Goal: Information Seeking & Learning: Learn about a topic

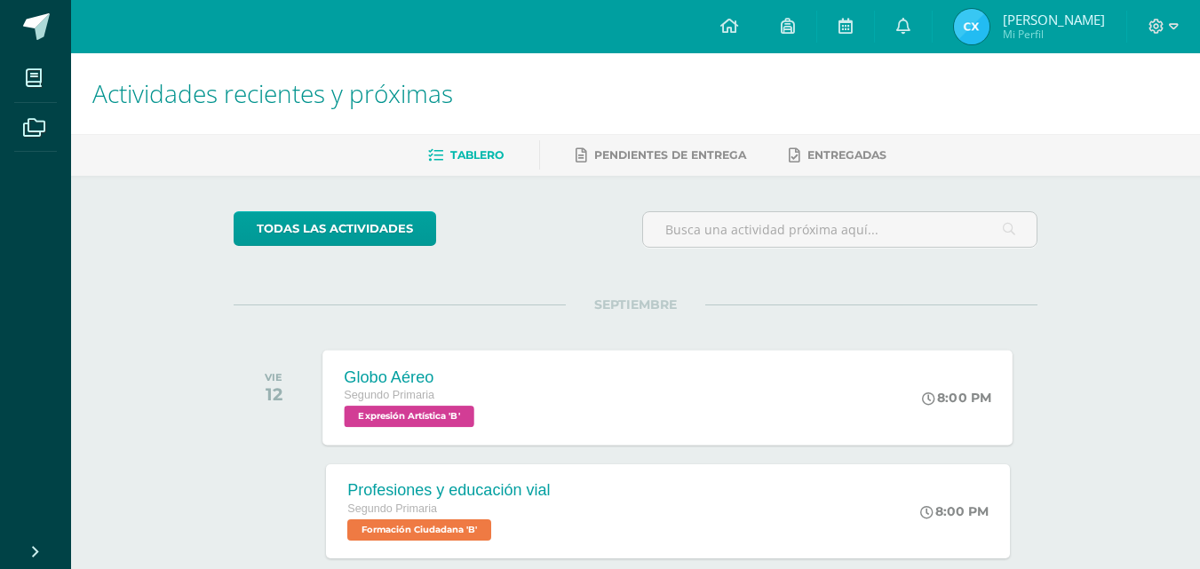
click at [621, 389] on div "Globo Aéreo Segundo Primaria Expresión Artística 'B' 8:00 PM Globo Aéreo Expres…" at bounding box center [668, 397] width 690 height 95
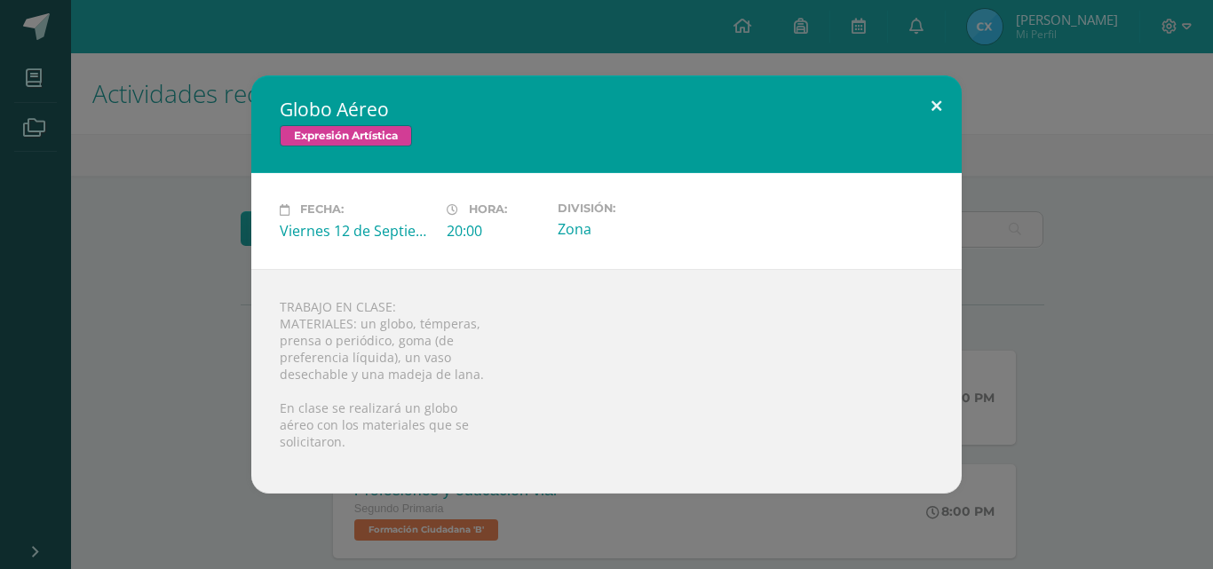
click at [942, 91] on button at bounding box center [936, 106] width 51 height 60
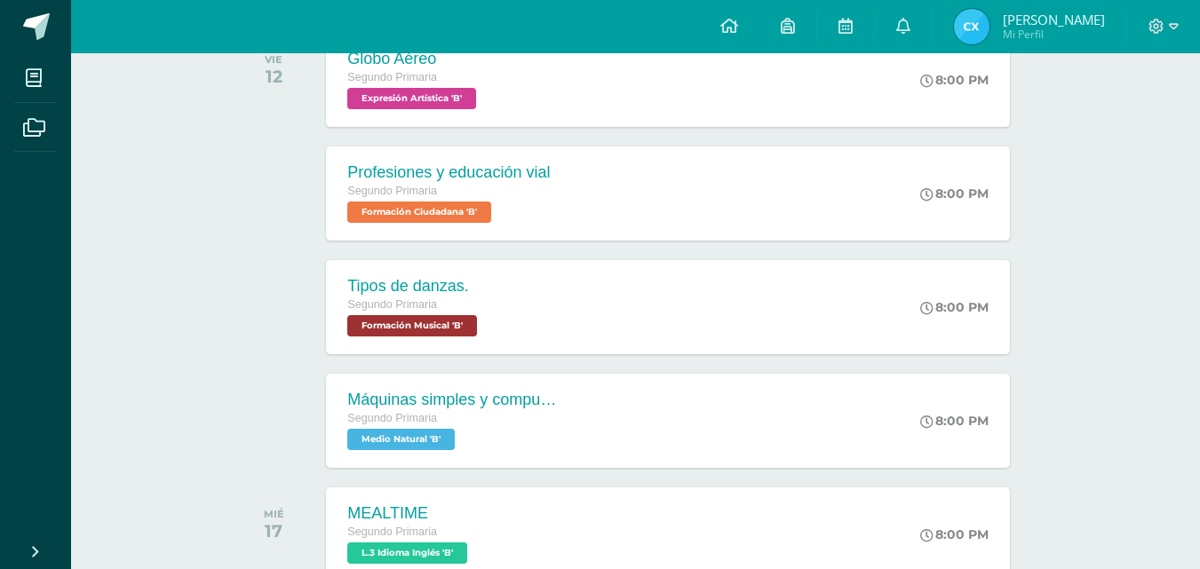
scroll to position [324, 0]
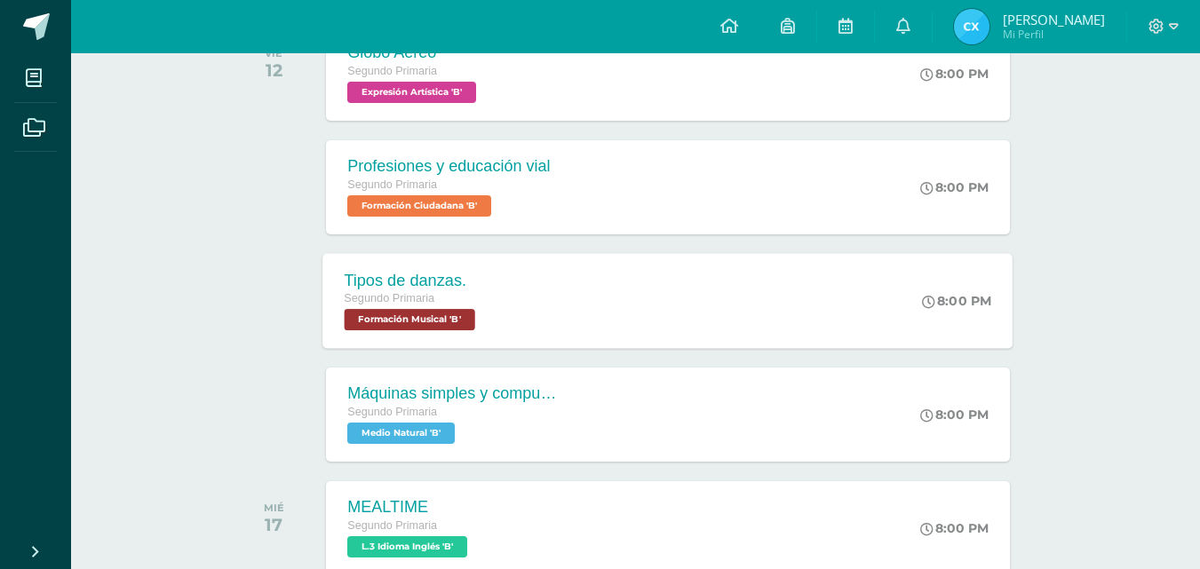
click at [720, 303] on div "Tipos de danzas. Segundo Primaria Formación Musical 'B' 8:00 PM Tipos de danzas…" at bounding box center [668, 300] width 690 height 95
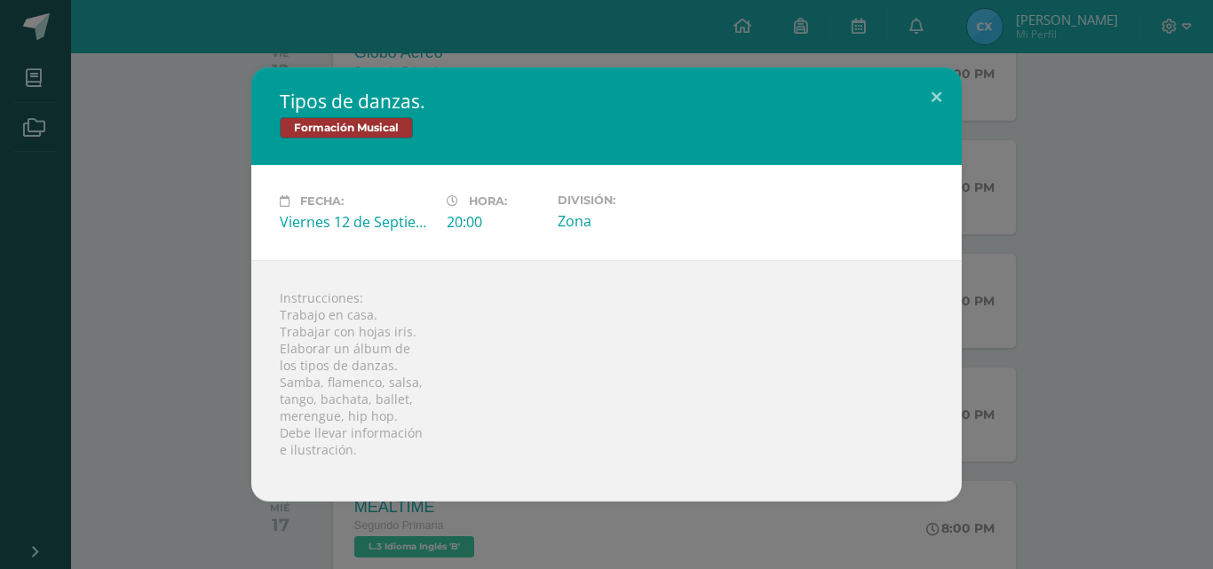
click at [1068, 296] on div "Tipos de danzas. Formación Musical Fecha: [DATE] Hora: 20:00 División:" at bounding box center [606, 285] width 1199 height 434
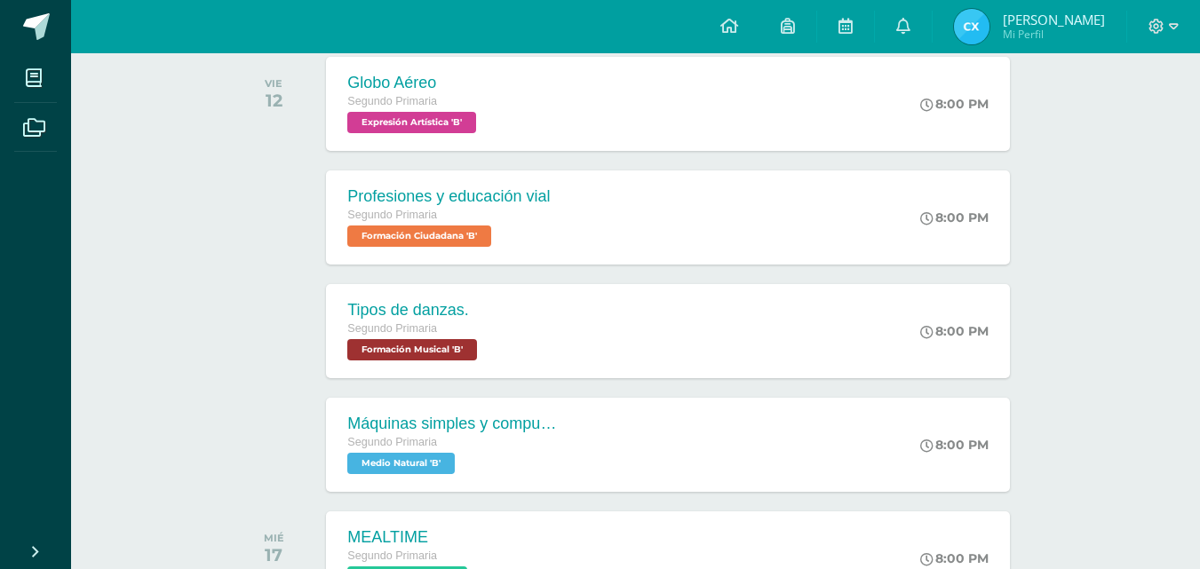
scroll to position [290, 0]
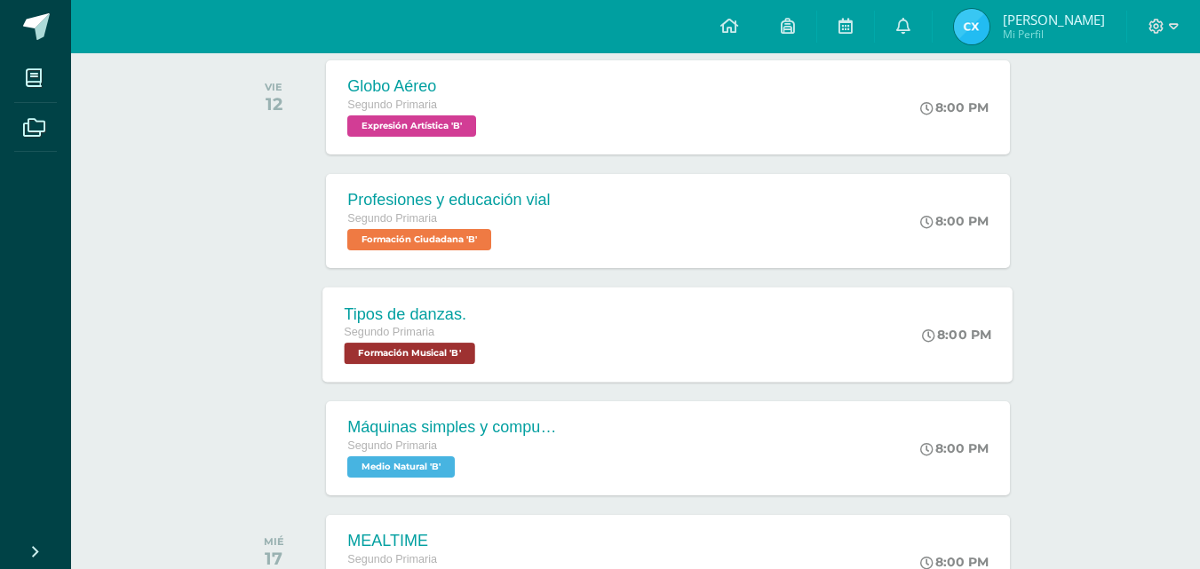
click at [599, 353] on div "Tipos de danzas. Segundo Primaria Formación Musical 'B' 8:00 PM Tipos de danzas…" at bounding box center [668, 334] width 690 height 95
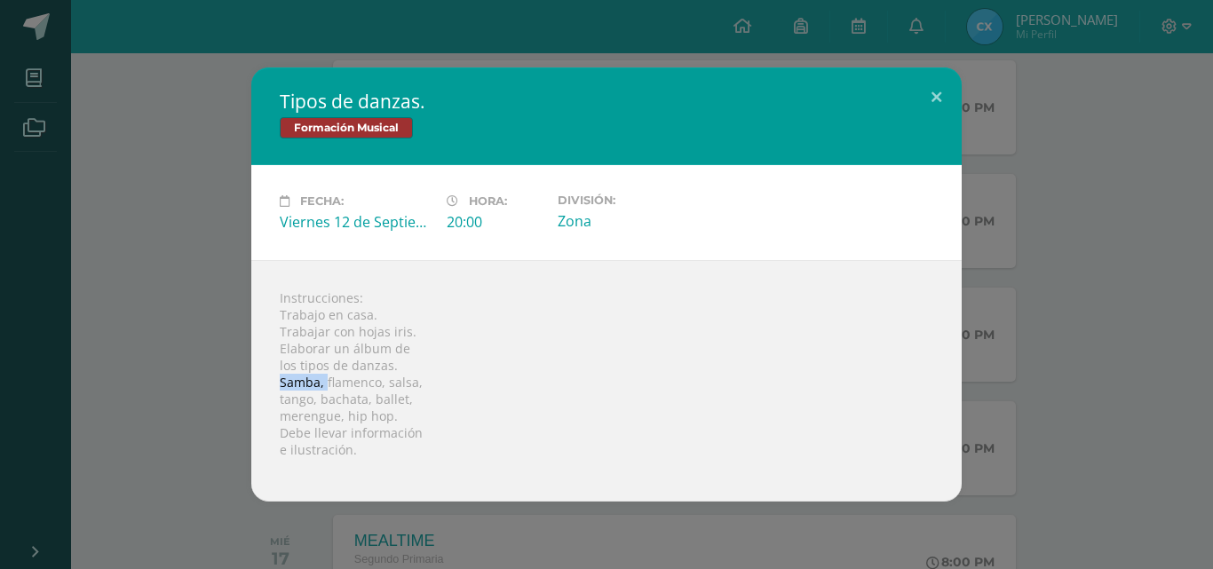
drag, startPoint x: 279, startPoint y: 382, endPoint x: 325, endPoint y: 386, distance: 46.4
click at [325, 386] on div "Instrucciones: Trabajo en casa. Trabajar con hojas iris. Elaborar un álbum de l…" at bounding box center [606, 381] width 711 height 242
copy div "Samba,"
click at [338, 384] on div "Instrucciones: Trabajo en casa. Trabajar con hojas iris. Elaborar un álbum de l…" at bounding box center [606, 381] width 711 height 242
drag, startPoint x: 324, startPoint y: 381, endPoint x: 378, endPoint y: 391, distance: 55.1
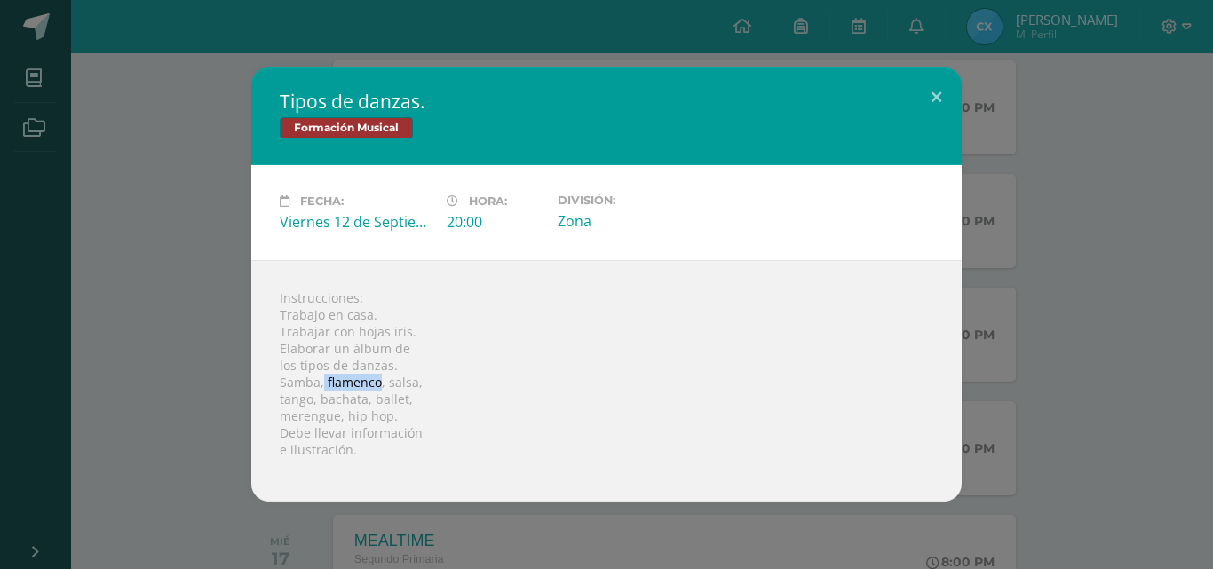
click at [378, 391] on div "Instrucciones: Trabajo en casa. Trabajar con hojas iris. Elaborar un álbum de l…" at bounding box center [606, 381] width 711 height 242
copy div "flamenco"
drag, startPoint x: 385, startPoint y: 379, endPoint x: 413, endPoint y: 386, distance: 29.1
click at [413, 386] on div "Instrucciones: Trabajo en casa. Trabajar con hojas iris. Elaborar un álbum de l…" at bounding box center [606, 381] width 711 height 242
copy div "salsa"
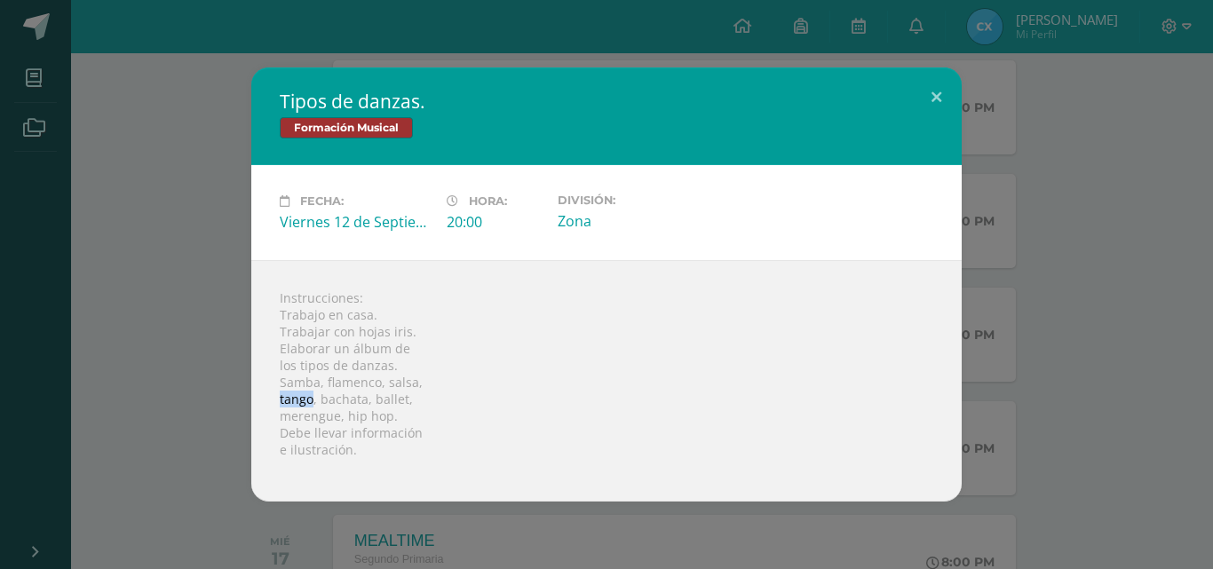
drag, startPoint x: 280, startPoint y: 397, endPoint x: 310, endPoint y: 400, distance: 30.3
click at [310, 400] on div "Instrucciones: Trabajo en casa. Trabajar con hojas iris. Elaborar un álbum de l…" at bounding box center [606, 381] width 711 height 242
copy div "tango"
drag, startPoint x: 318, startPoint y: 400, endPoint x: 367, endPoint y: 408, distance: 49.5
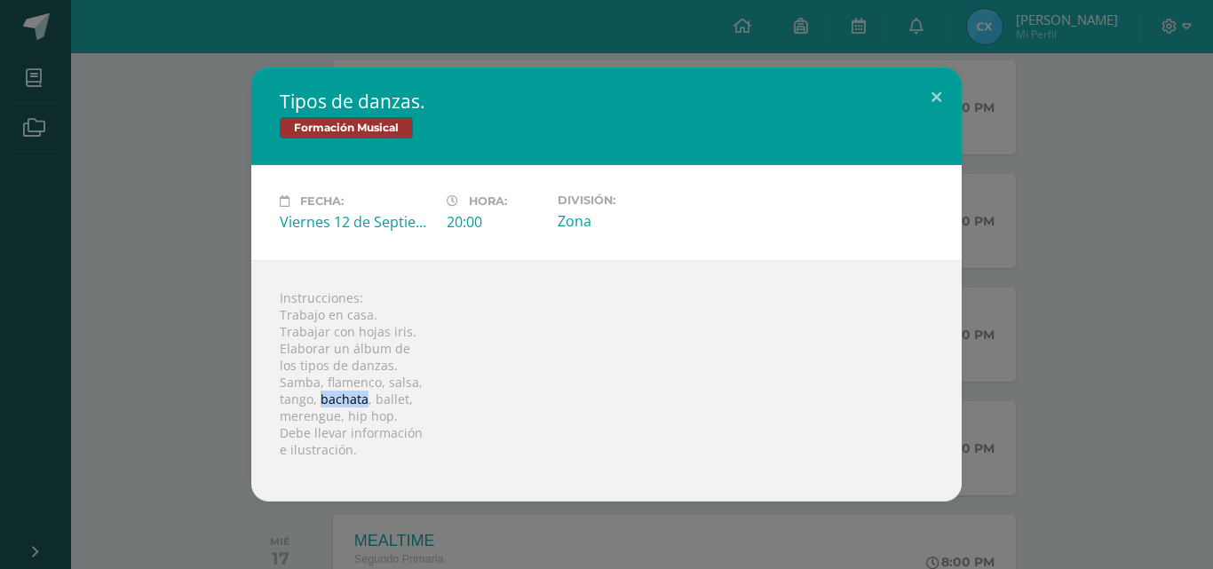
click at [367, 408] on div "Instrucciones: Trabajo en casa. Trabajar con hojas iris. Elaborar un álbum de l…" at bounding box center [606, 381] width 711 height 242
copy div "bachata"
drag, startPoint x: 370, startPoint y: 401, endPoint x: 421, endPoint y: 398, distance: 50.7
click at [421, 398] on div "Instrucciones: Trabajo en casa. Trabajar con hojas iris. Elaborar un álbum de l…" at bounding box center [606, 381] width 711 height 242
copy div "ballet,"
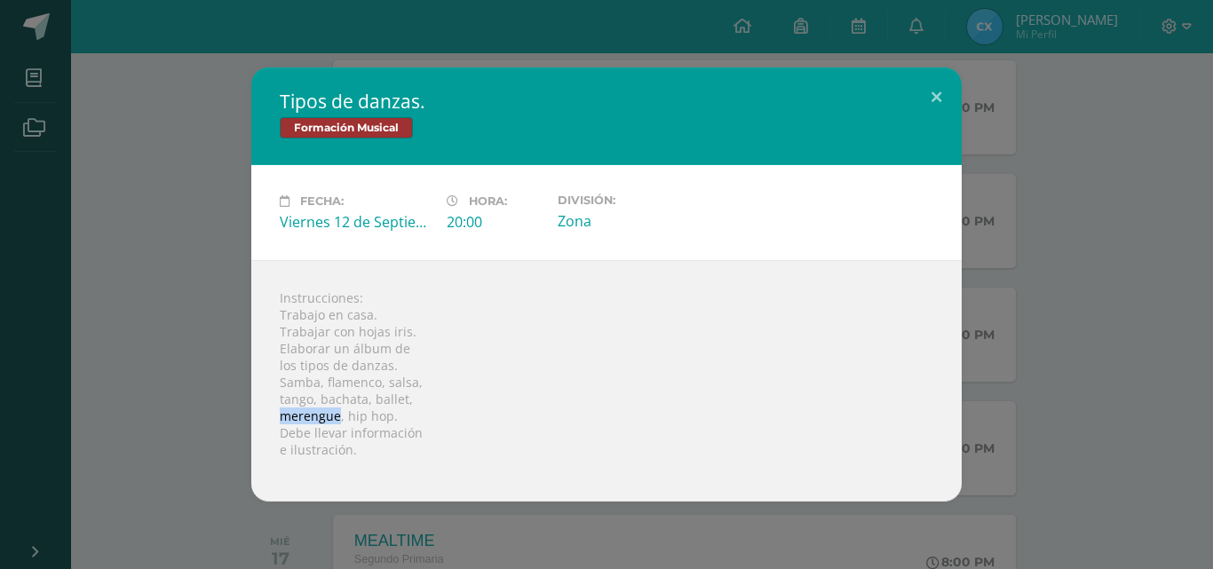
drag, startPoint x: 284, startPoint y: 418, endPoint x: 338, endPoint y: 418, distance: 54.2
click at [338, 418] on div "Instrucciones: Trabajo en casa. Trabajar con hojas iris. Elaborar un álbum de l…" at bounding box center [606, 381] width 711 height 242
copy div "merengue"
drag, startPoint x: 345, startPoint y: 413, endPoint x: 387, endPoint y: 412, distance: 42.7
click at [387, 412] on div "Instrucciones: Trabajo en casa. Trabajar con hojas iris. Elaborar un álbum de l…" at bounding box center [606, 381] width 711 height 242
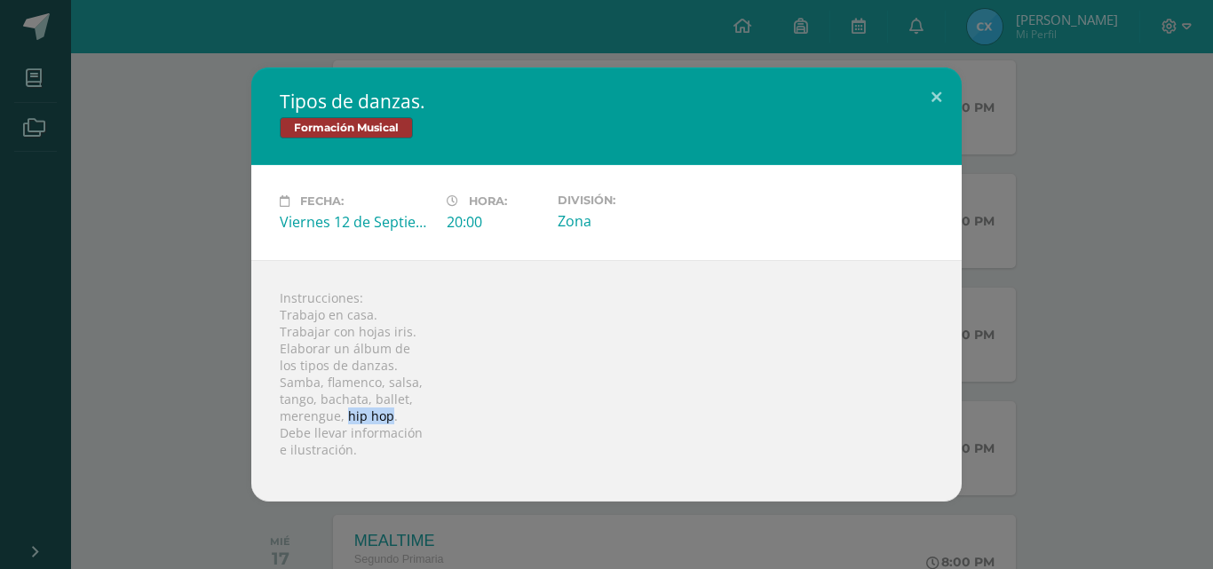
copy div "hip hop"
click at [939, 100] on button at bounding box center [936, 98] width 51 height 60
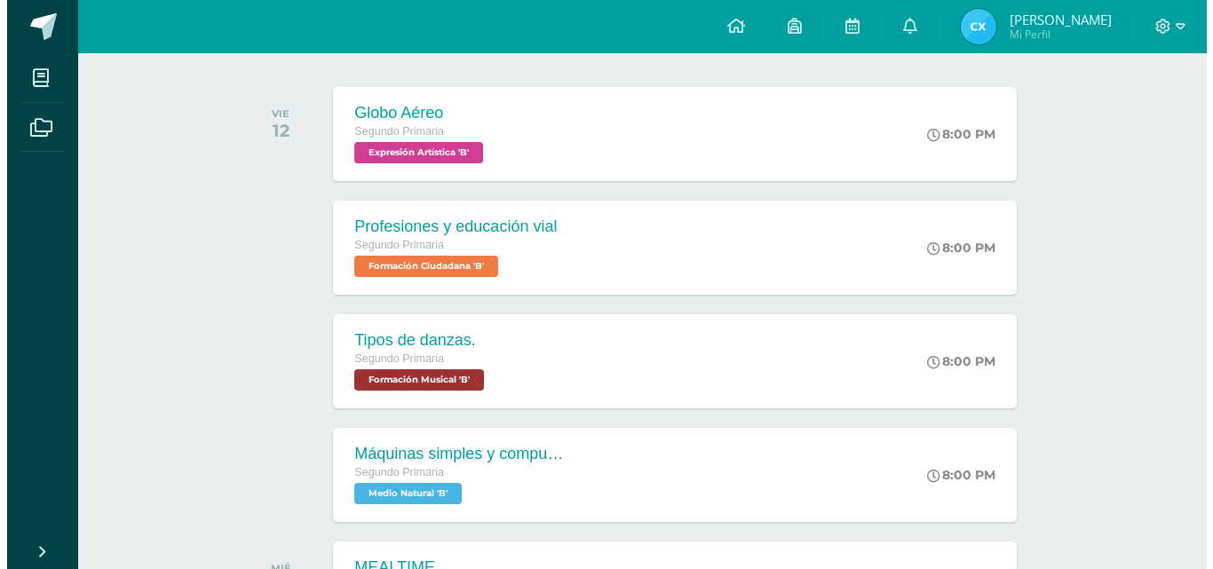
scroll to position [267, 0]
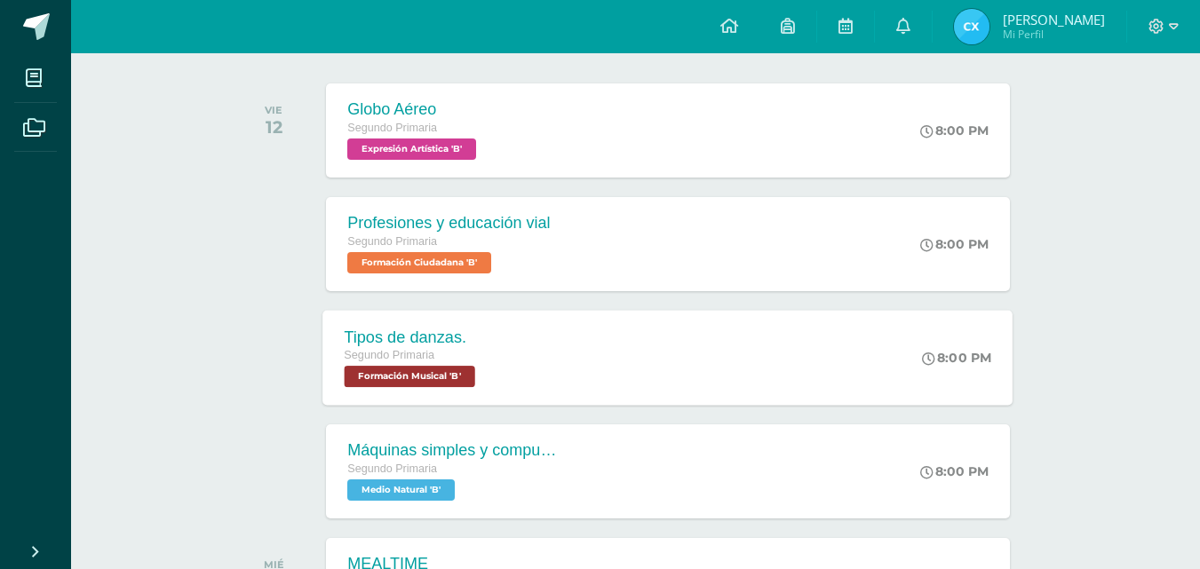
click at [842, 355] on div "Tipos de danzas. Segundo Primaria Formación Musical 'B' 8:00 PM Tipos de danzas…" at bounding box center [668, 357] width 690 height 95
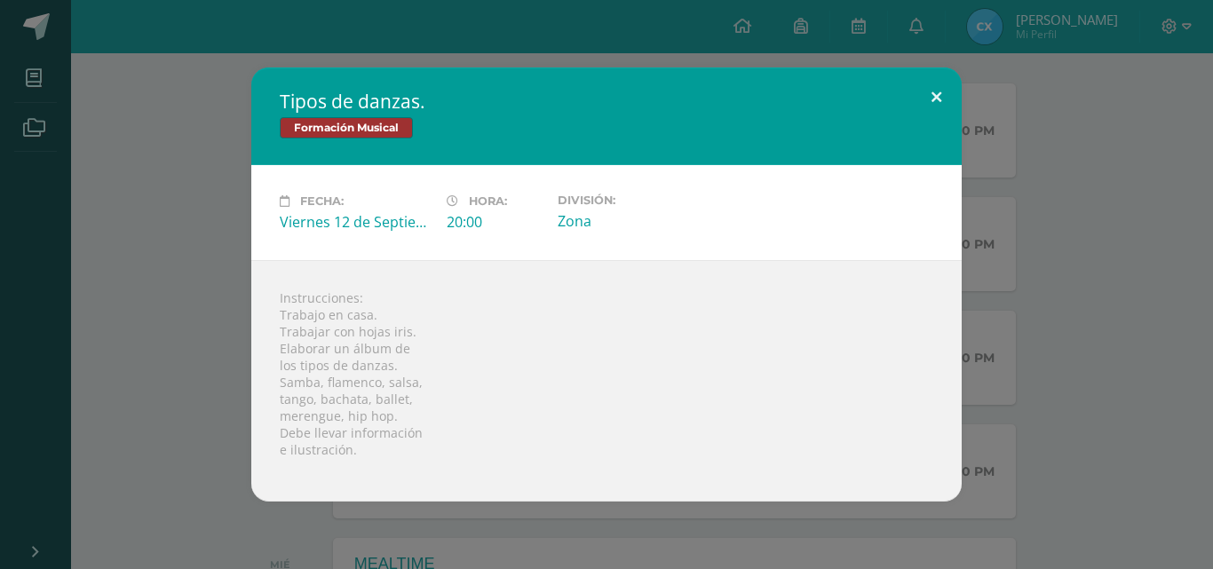
click at [938, 92] on button at bounding box center [936, 98] width 51 height 60
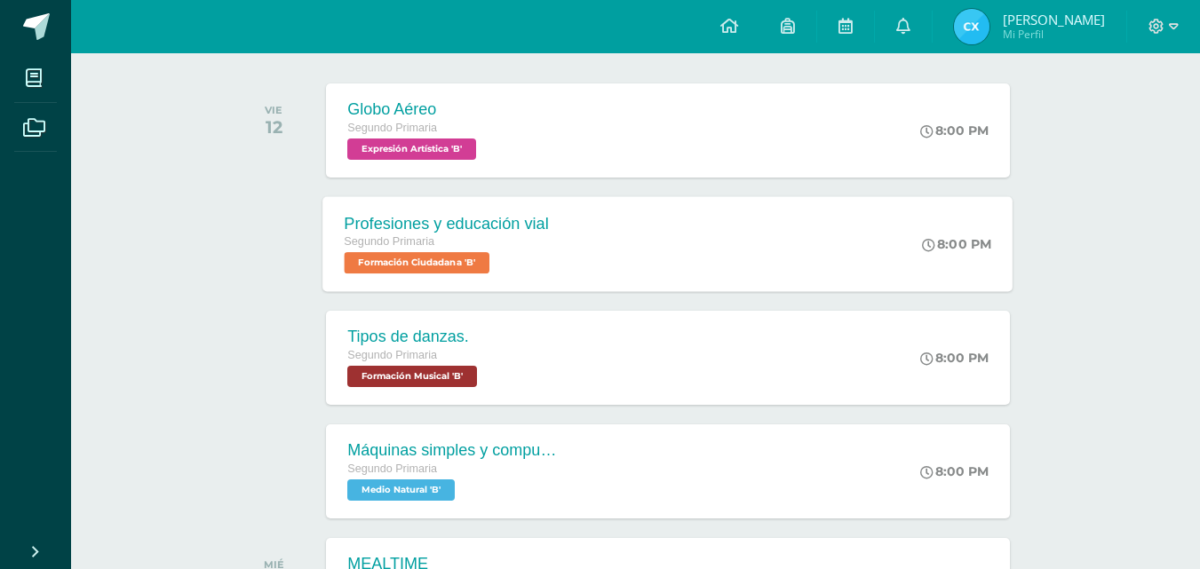
click at [747, 273] on div "Profesiones y educación vial Segundo Primaria Formación Ciudadana 'B' 8:00 PM P…" at bounding box center [668, 243] width 690 height 95
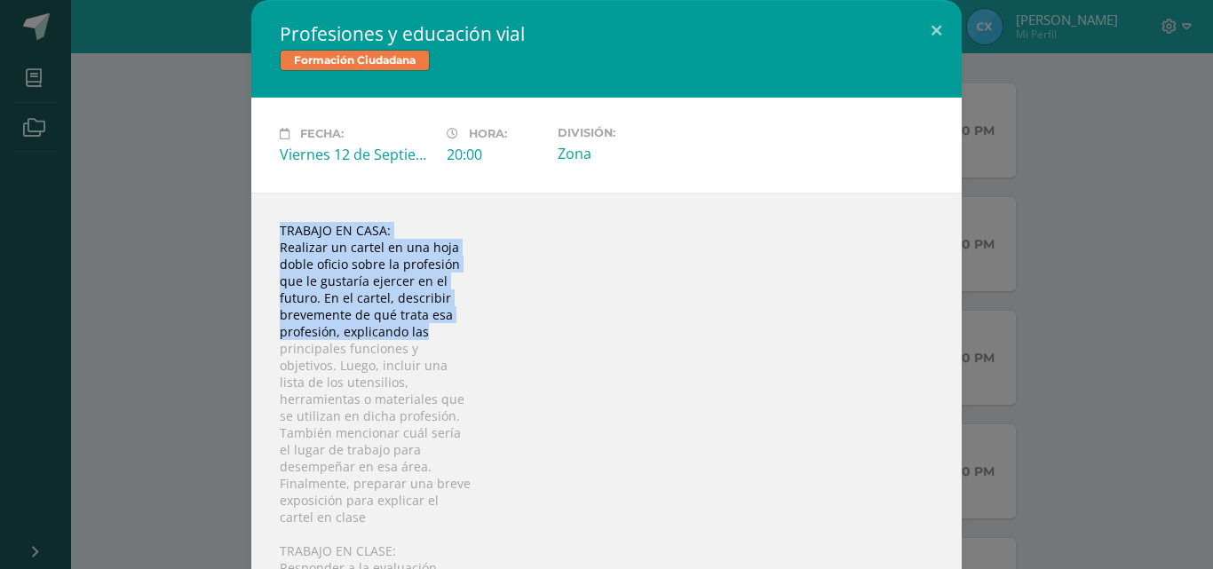
drag, startPoint x: 919, startPoint y: 228, endPoint x: 927, endPoint y: 328, distance: 99.8
click at [927, 328] on div "TRABAJO EN CASA: Realizar un cartel en una hoja doble oficio sobre la profesión…" at bounding box center [606, 415] width 711 height 444
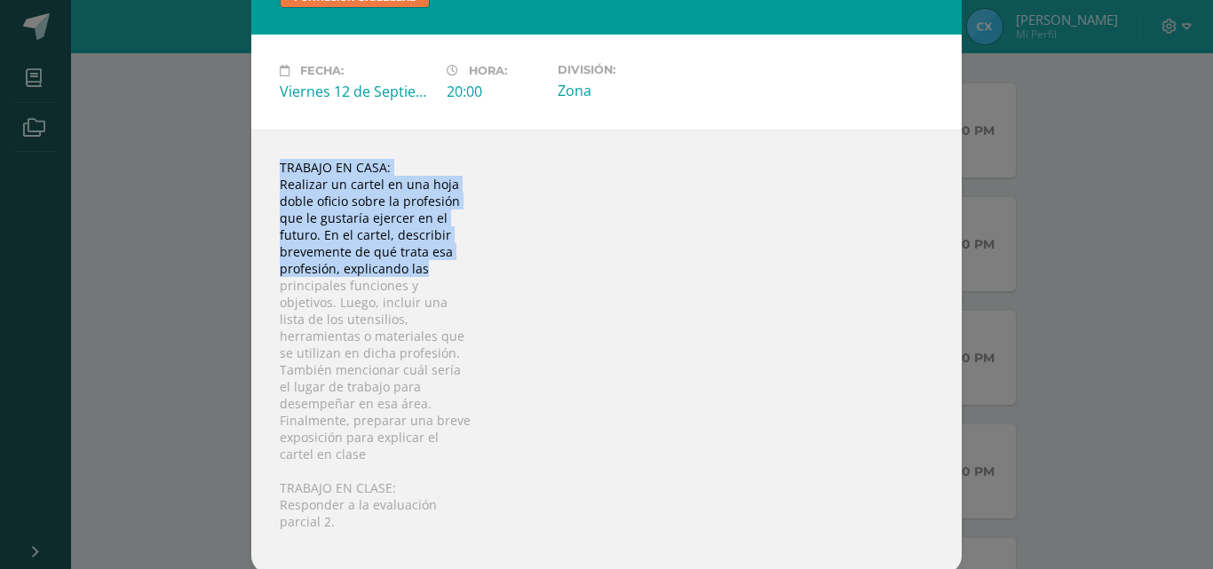
scroll to position [68, 0]
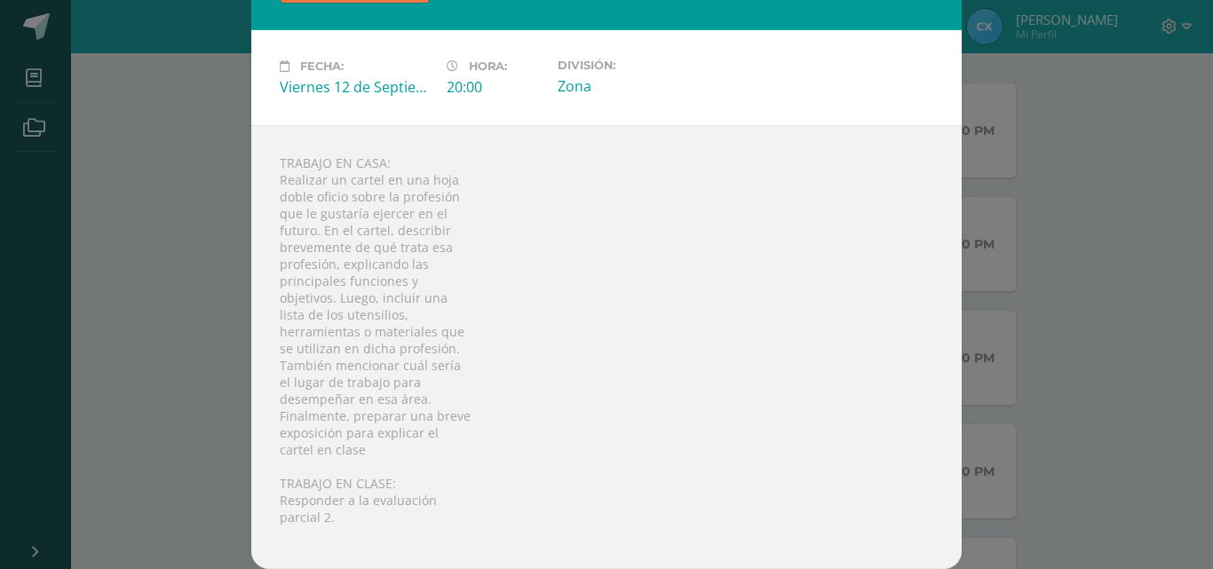
click at [648, 306] on div "TRABAJO EN CASA: Realizar un cartel en una hoja doble oficio sobre la profesión…" at bounding box center [606, 347] width 711 height 444
